Goal: Transaction & Acquisition: Obtain resource

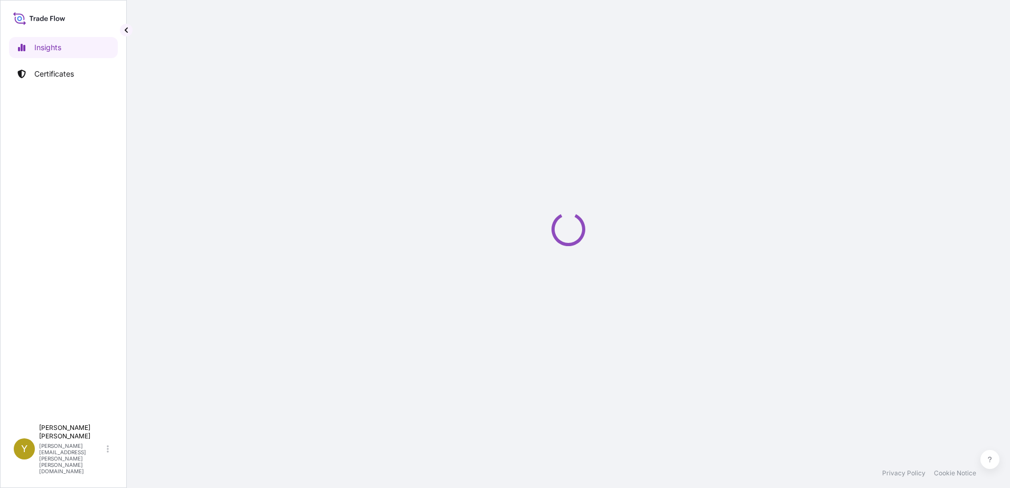
select select "2025"
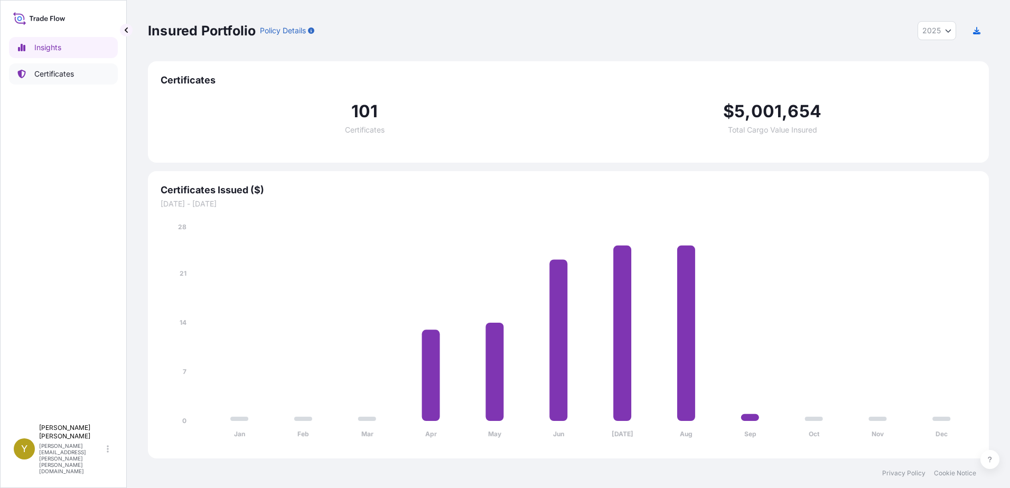
click at [46, 74] on p "Certificates" at bounding box center [54, 74] width 40 height 11
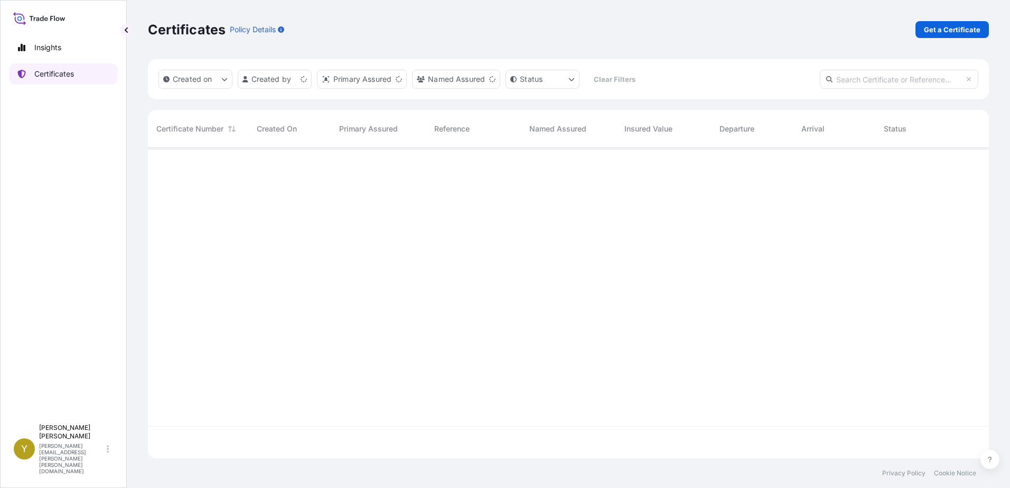
scroll to position [308, 833]
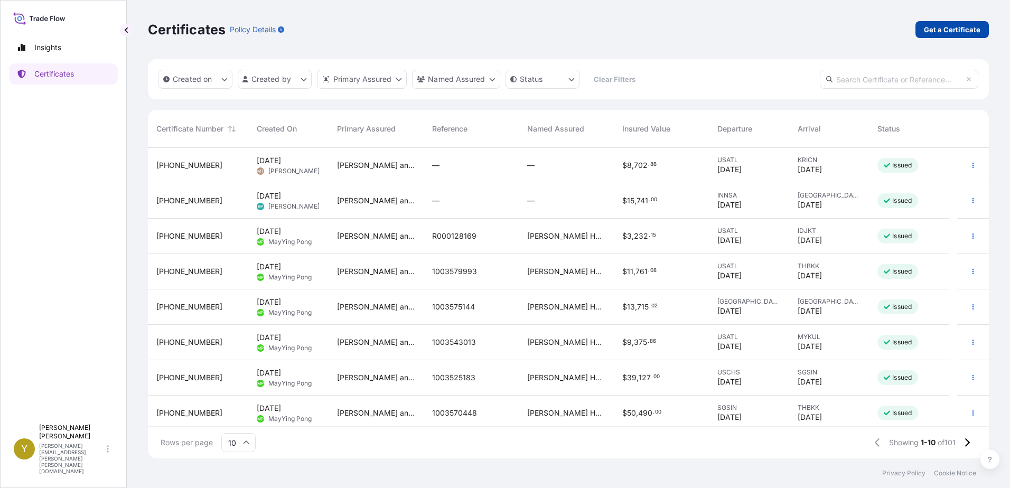
click at [956, 28] on p "Get a Certificate" at bounding box center [952, 29] width 57 height 11
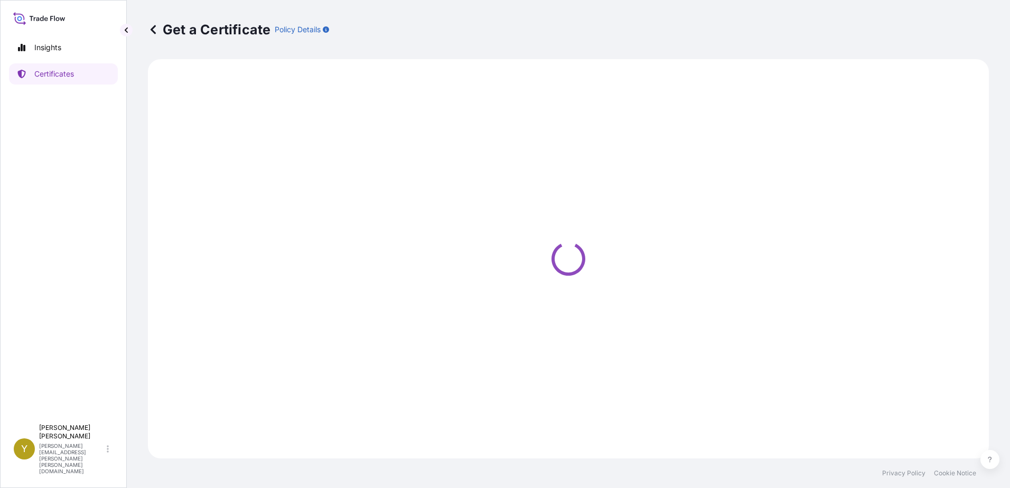
select select "Ocean Vessel"
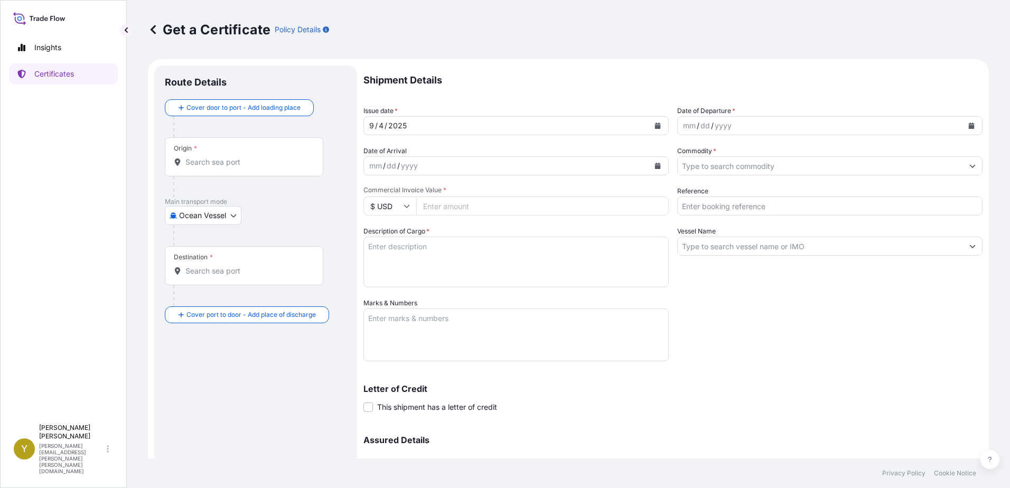
click at [734, 121] on div "mm / dd / yyyy" at bounding box center [820, 125] width 285 height 19
click at [969, 126] on icon "Calendar" at bounding box center [972, 126] width 6 height 6
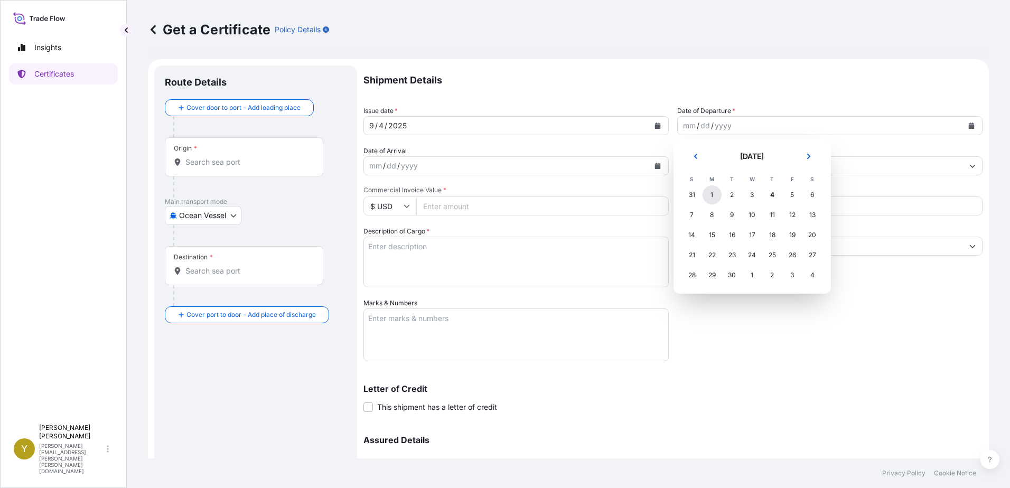
click at [712, 195] on div "1" at bounding box center [712, 194] width 19 height 19
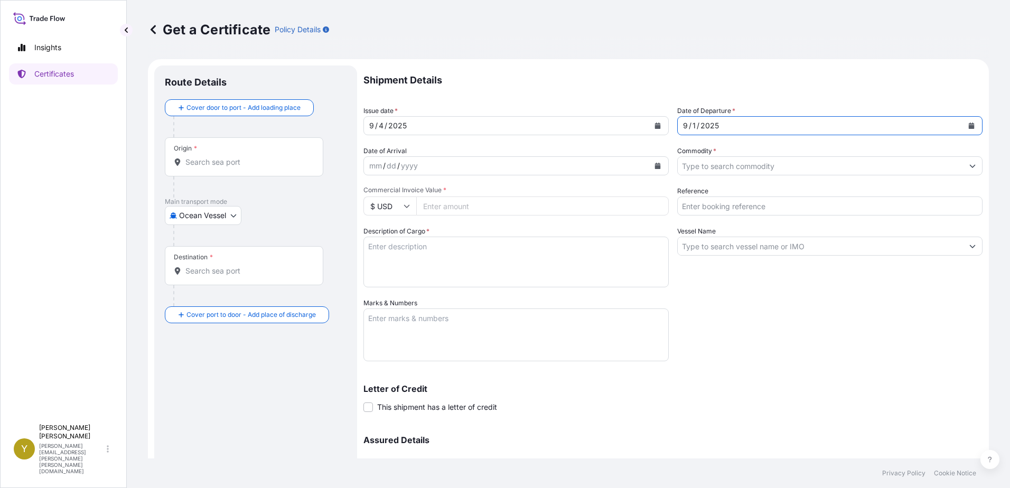
click at [454, 165] on div "mm / dd / yyyy" at bounding box center [506, 165] width 285 height 19
click at [750, 173] on input "Commodity *" at bounding box center [820, 165] width 285 height 19
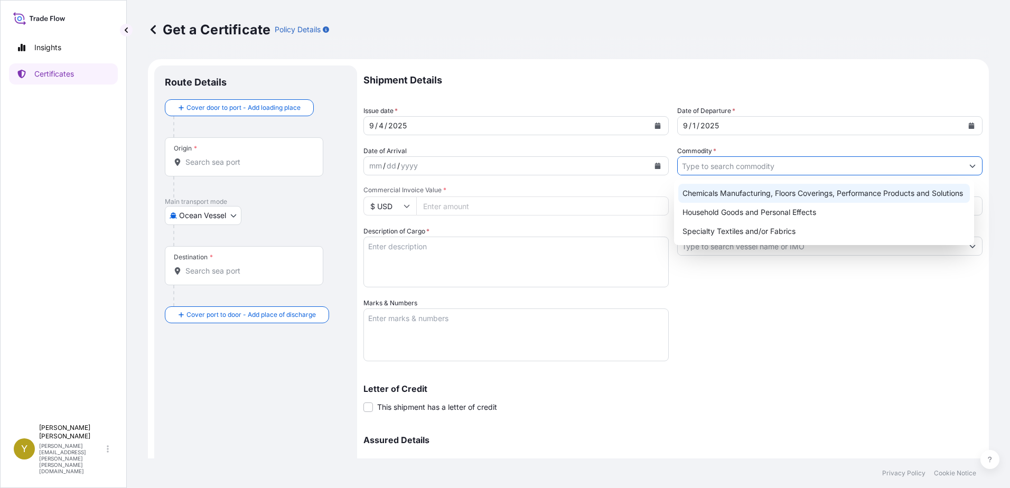
click at [756, 189] on div "Chemicals Manufacturing, Floors Coverings, Performance Products and Solutions" at bounding box center [824, 193] width 292 height 19
type input "Chemicals Manufacturing, Floors Coverings, Performance Products and Solutions"
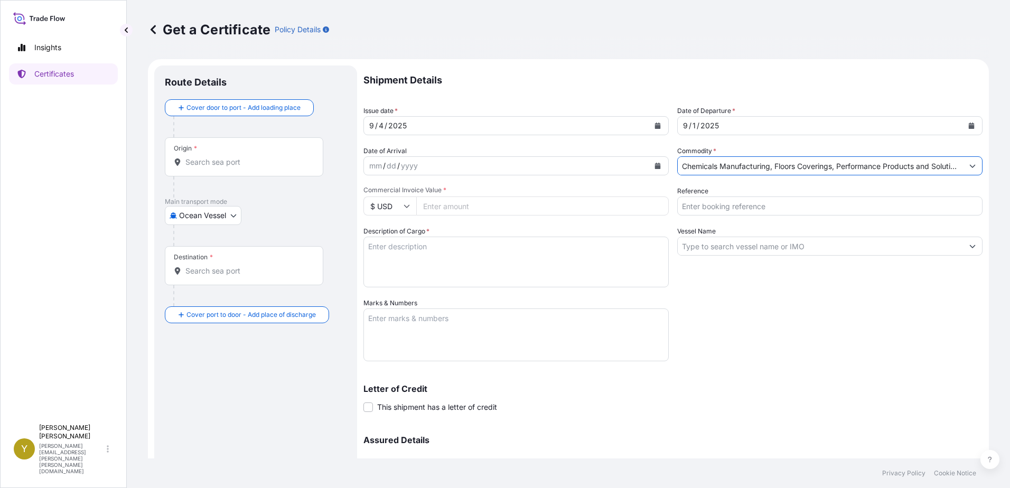
click at [229, 163] on input "Origin *" at bounding box center [247, 162] width 125 height 11
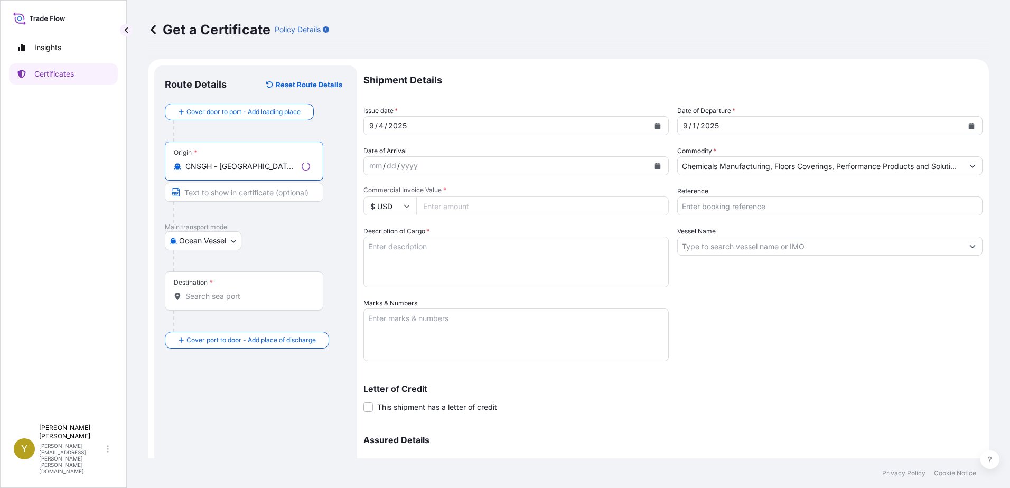
type input "CNSGH - [GEOGRAPHIC_DATA], [GEOGRAPHIC_DATA]"
click at [248, 289] on div "Destination *" at bounding box center [244, 291] width 158 height 39
click at [248, 291] on input "Destination *" at bounding box center [247, 296] width 125 height 11
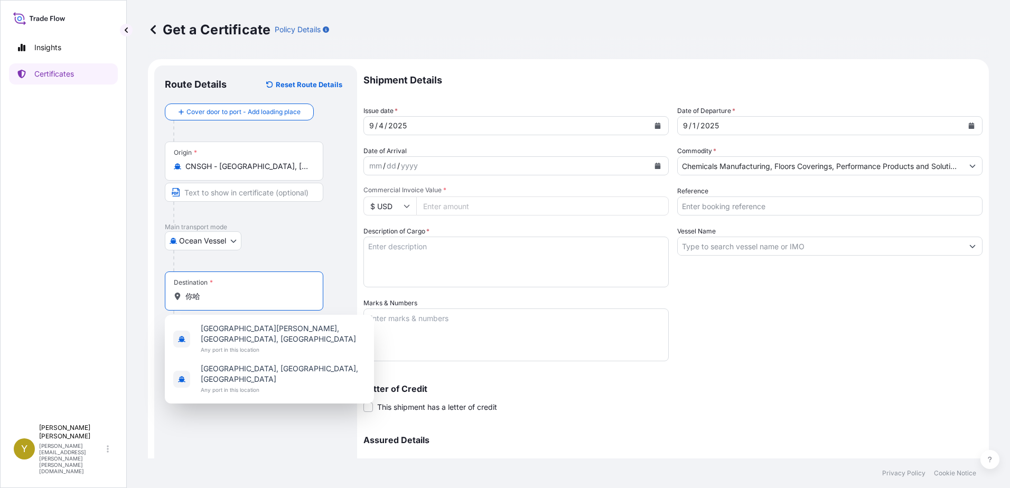
type input "你"
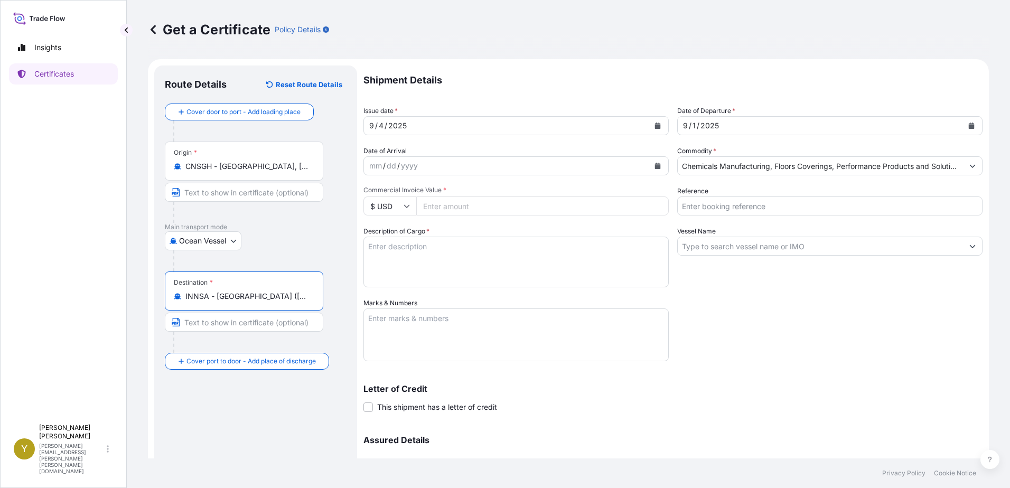
type input "INNSA - [GEOGRAPHIC_DATA] ([PERSON_NAME]), [GEOGRAPHIC_DATA]"
click at [739, 203] on input "Reference" at bounding box center [829, 206] width 305 height 19
type input "1003567821"
click at [568, 257] on textarea "Description of Cargo *" at bounding box center [515, 262] width 305 height 51
type textarea "ANTISTATIC NYLON CARPET TILES"
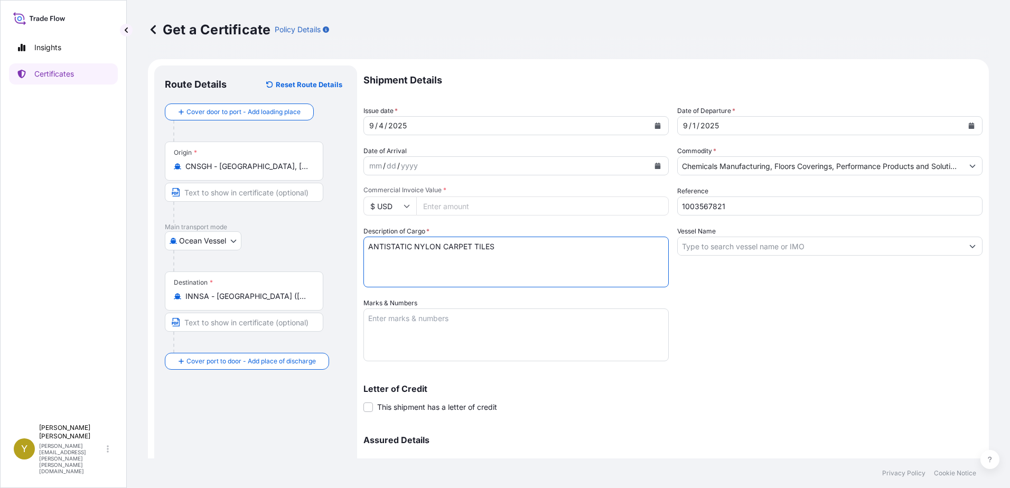
click at [756, 249] on input "Vessel Name" at bounding box center [820, 246] width 285 height 19
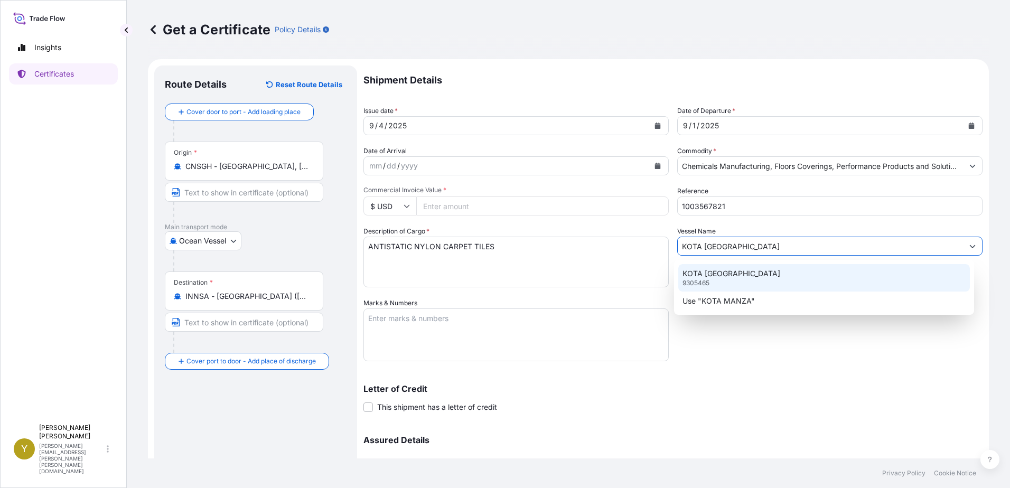
click at [747, 268] on div "KOTA [GEOGRAPHIC_DATA] 9305465" at bounding box center [824, 277] width 292 height 27
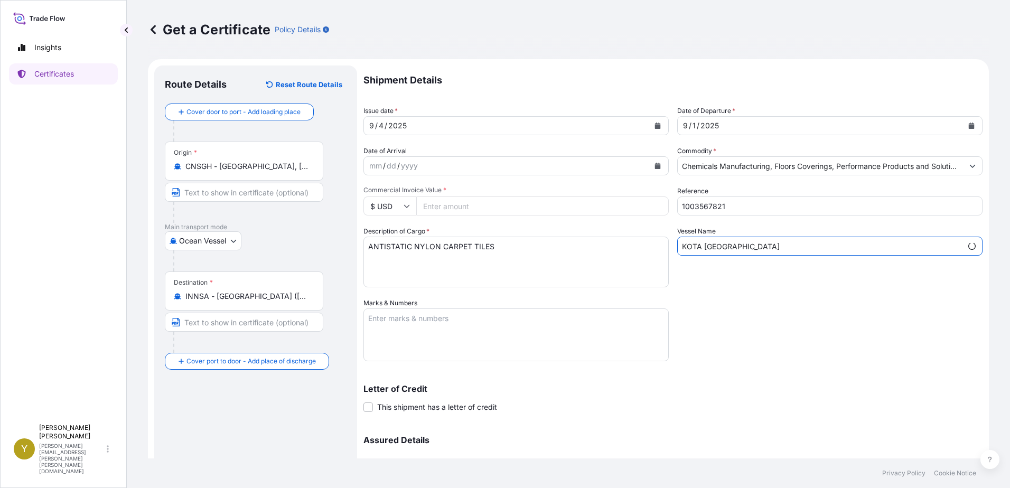
type input "KOTA [GEOGRAPHIC_DATA]"
click at [426, 330] on textarea "Marks & Numbers" at bounding box center [515, 334] width 305 height 53
type textarea "1003567821 HOME DECOR"
click at [745, 381] on div "Letter of Credit This shipment has a letter of credit Letter of credit * Letter…" at bounding box center [672, 392] width 619 height 41
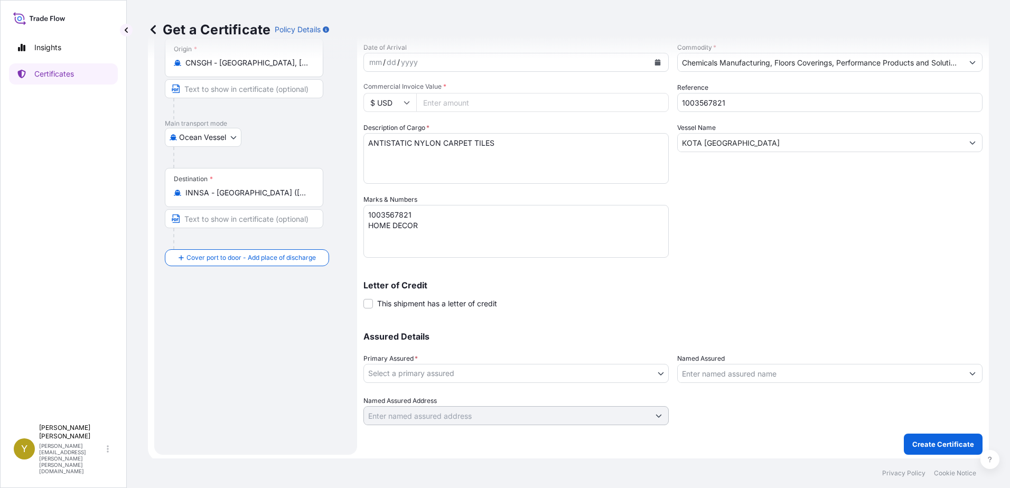
scroll to position [106, 0]
click at [507, 373] on body "Insights Certificates Y [PERSON_NAME] [PERSON_NAME][EMAIL_ADDRESS][PERSON_NAME]…" at bounding box center [505, 244] width 1010 height 488
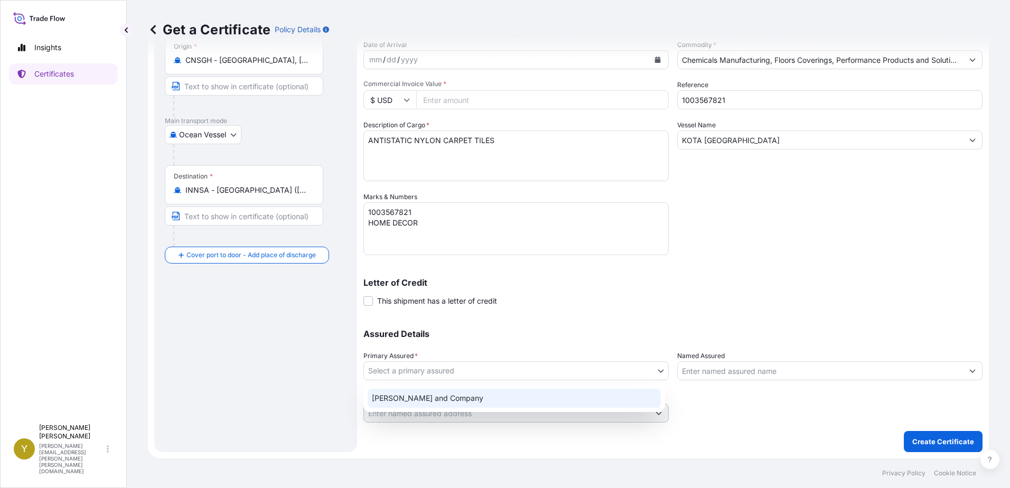
click at [496, 399] on div "[PERSON_NAME] and Company" at bounding box center [514, 398] width 293 height 19
select select "31531"
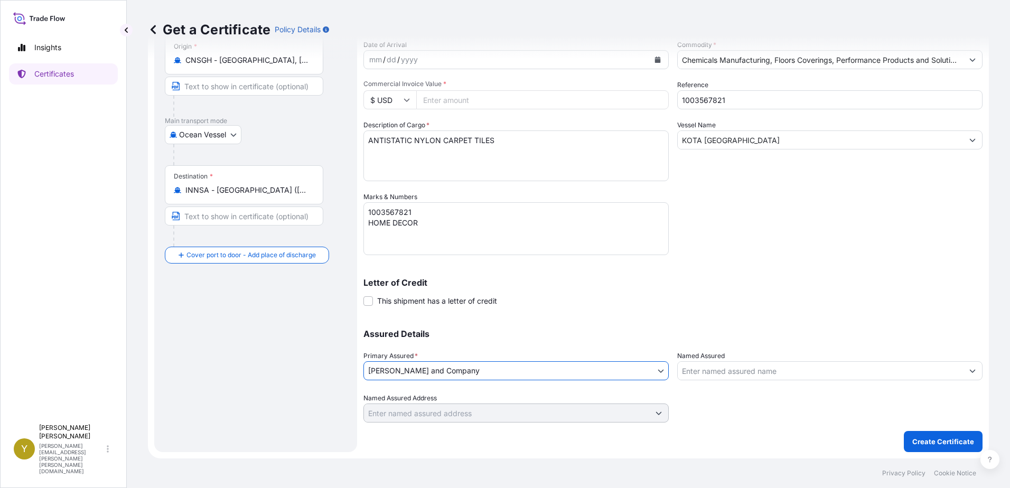
click at [796, 370] on input "Named Assured" at bounding box center [820, 370] width 285 height 19
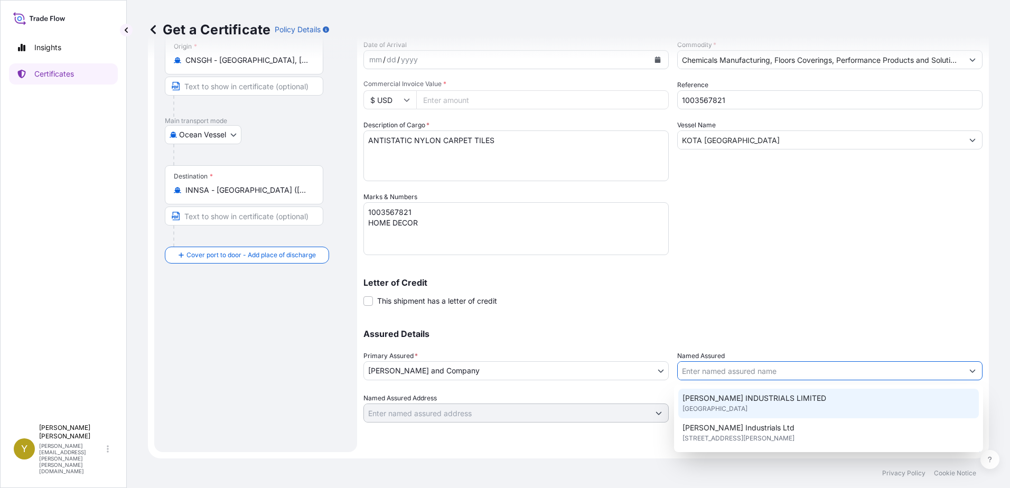
scroll to position [222, 0]
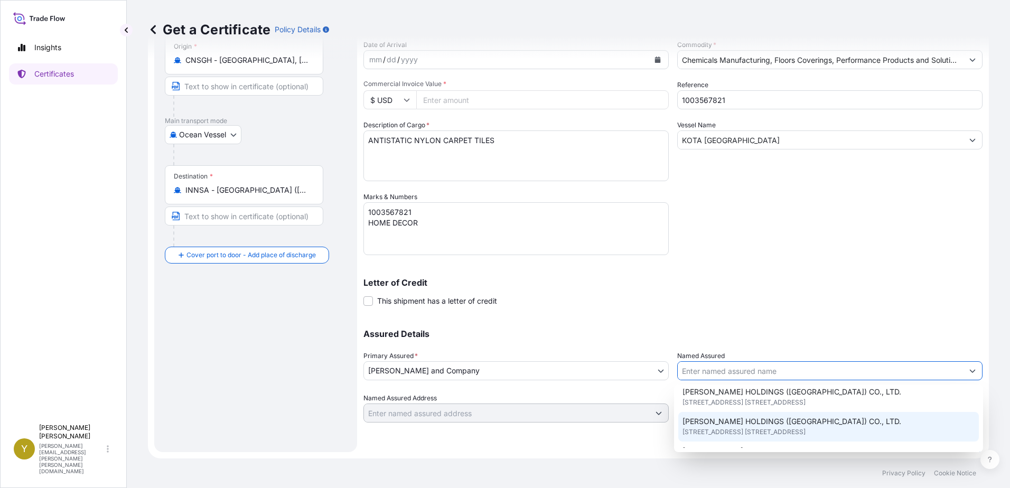
click at [779, 418] on span "[PERSON_NAME] HOLDINGS ([GEOGRAPHIC_DATA]) CO., LTD." at bounding box center [791, 421] width 219 height 11
type input "[PERSON_NAME] HOLDINGS ([GEOGRAPHIC_DATA]) CO., LTD."
type input "[STREET_ADDRESS] [STREET_ADDRESS],"
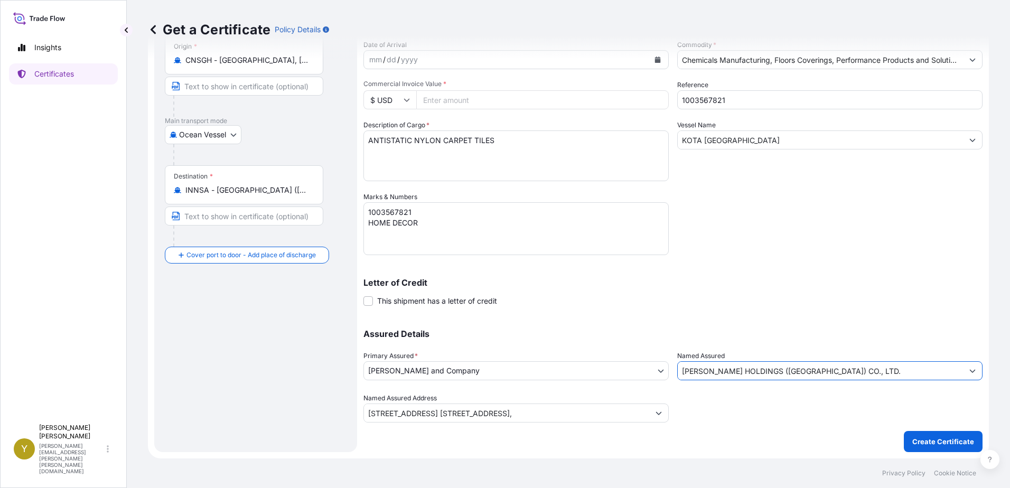
click at [868, 280] on p "Letter of Credit" at bounding box center [672, 282] width 619 height 8
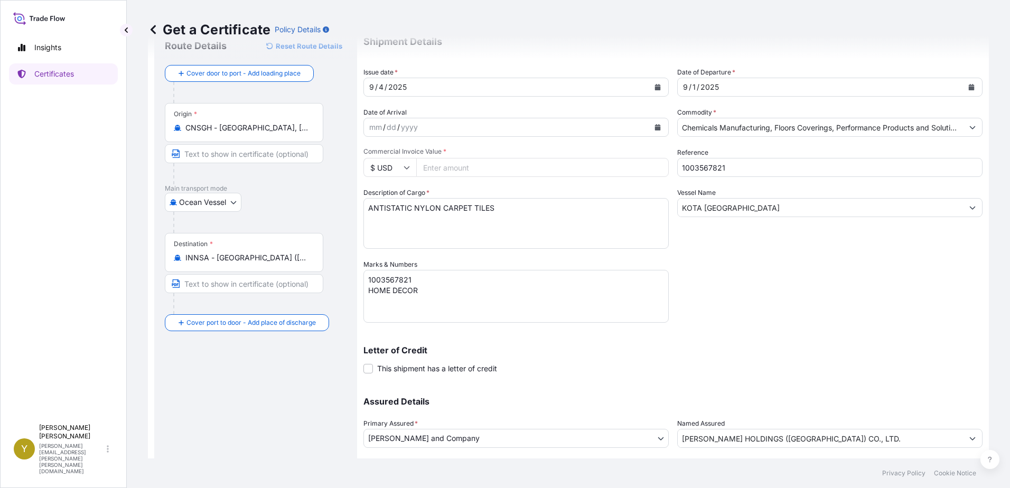
scroll to position [1, 0]
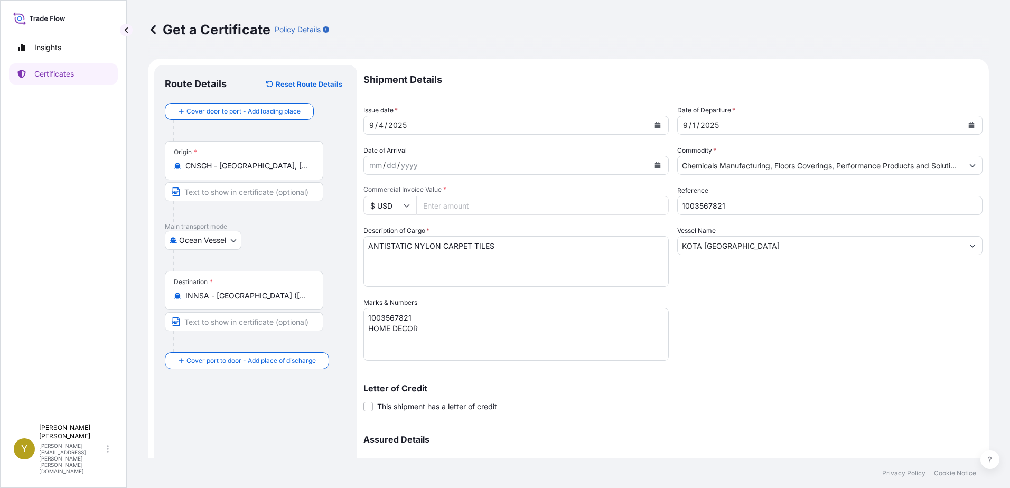
click at [521, 207] on input "Commercial Invoice Value *" at bounding box center [542, 205] width 253 height 19
type input "21179.76"
click at [795, 380] on div "Letter of Credit This shipment has a letter of credit Letter of credit * Letter…" at bounding box center [672, 391] width 619 height 41
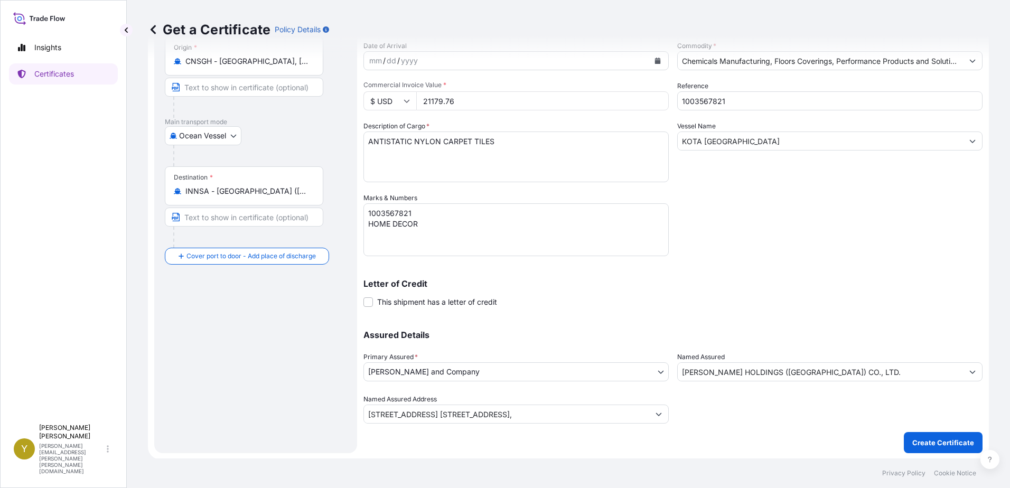
scroll to position [106, 0]
click at [937, 444] on p "Create Certificate" at bounding box center [943, 442] width 62 height 11
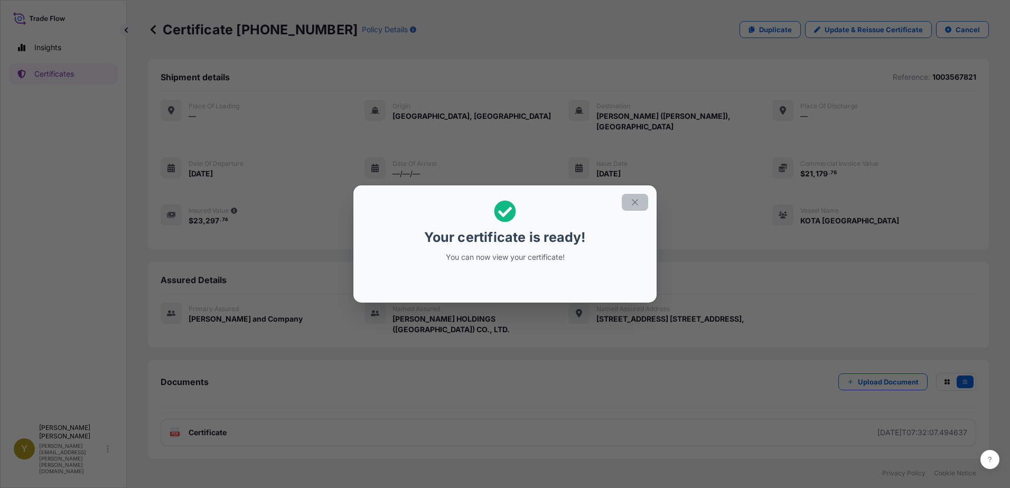
click at [637, 203] on icon "button" at bounding box center [635, 203] width 10 height 10
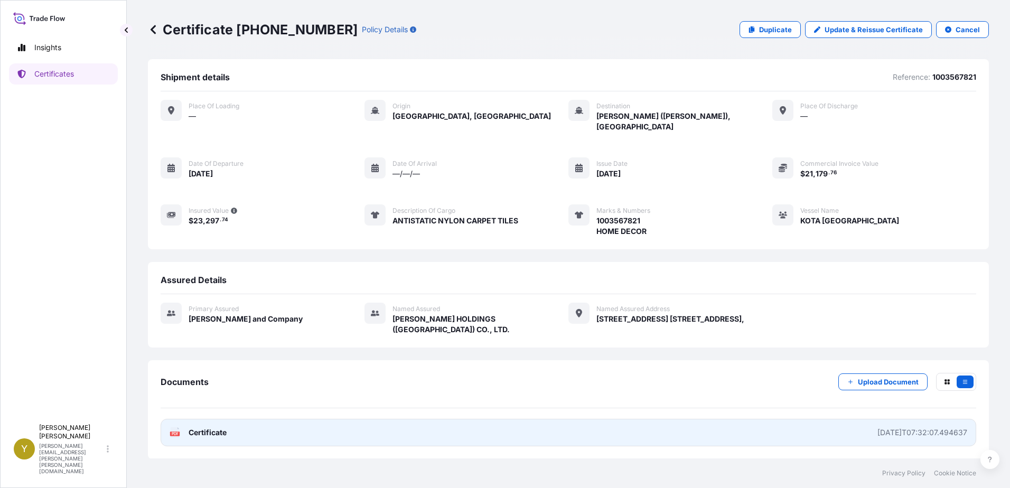
click at [219, 427] on span "Certificate" at bounding box center [208, 432] width 38 height 11
